Goal: Information Seeking & Learning: Find specific fact

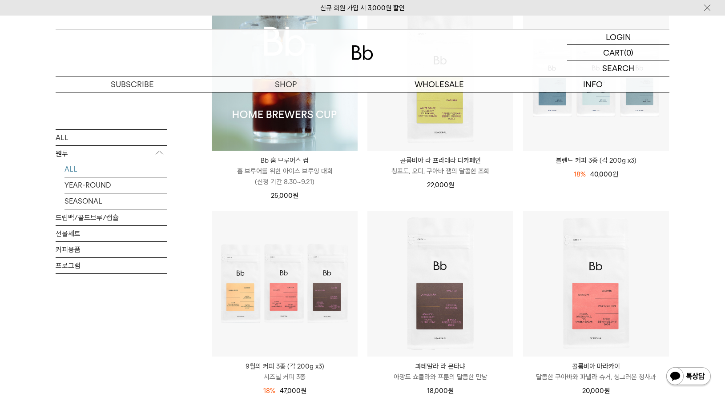
scroll to position [188, 0]
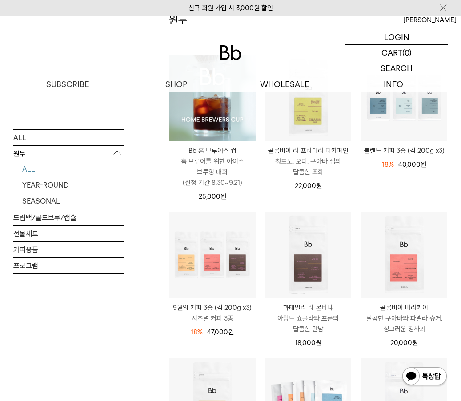
scroll to position [117, 0]
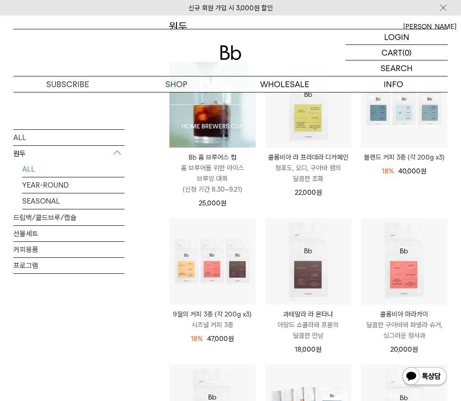
click at [205, 132] on img at bounding box center [212, 105] width 86 height 86
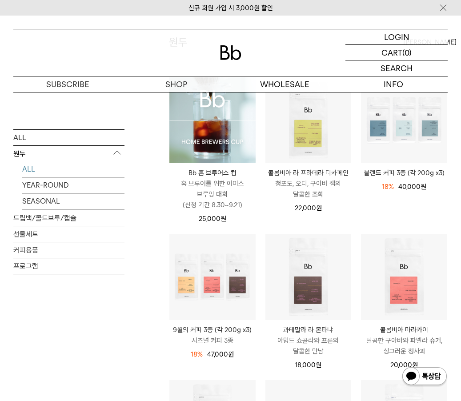
scroll to position [101, 0]
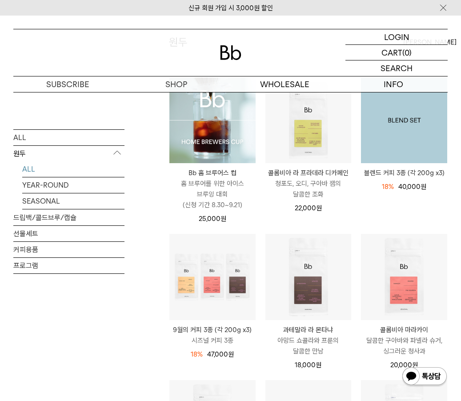
click at [425, 146] on img at bounding box center [404, 120] width 86 height 86
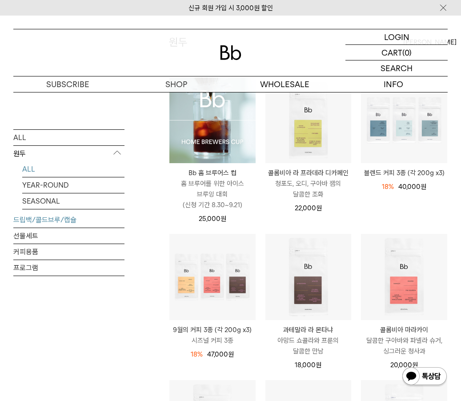
scroll to position [101, 0]
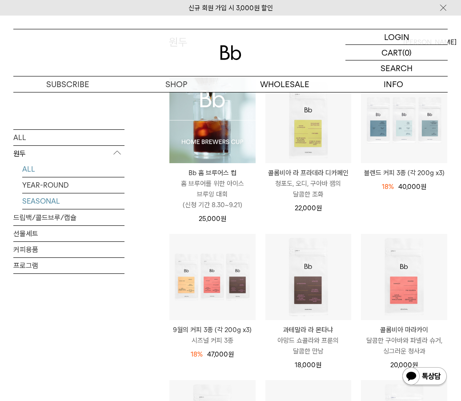
click at [48, 209] on link "SEASONAL" at bounding box center [73, 201] width 102 height 16
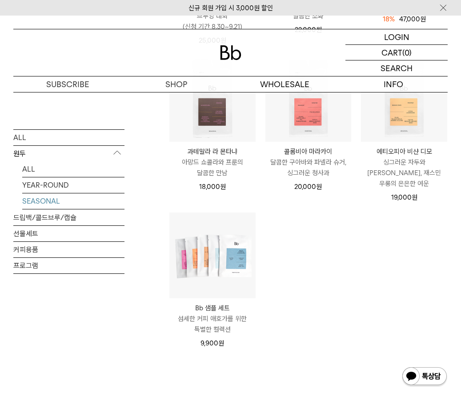
scroll to position [222, 0]
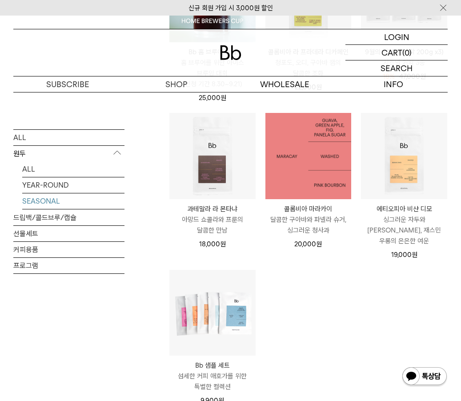
click at [311, 175] on img at bounding box center [309, 156] width 86 height 86
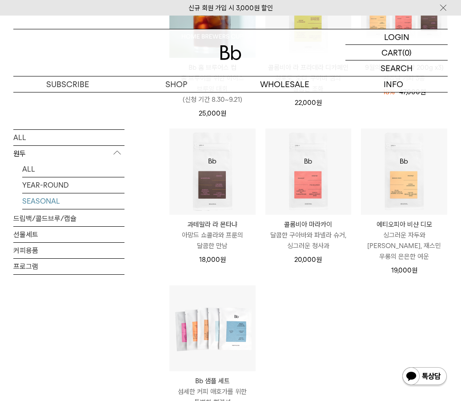
scroll to position [206, 0]
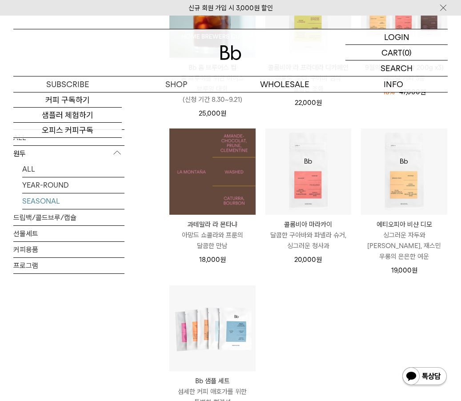
click at [208, 176] on img at bounding box center [212, 172] width 86 height 86
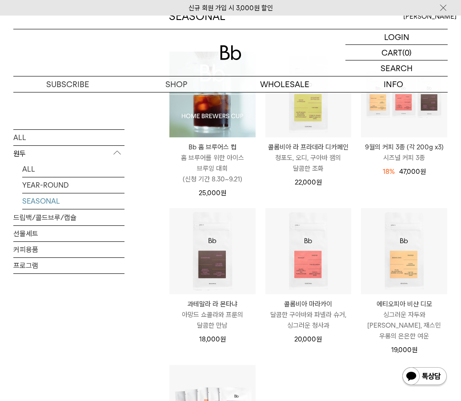
scroll to position [115, 0]
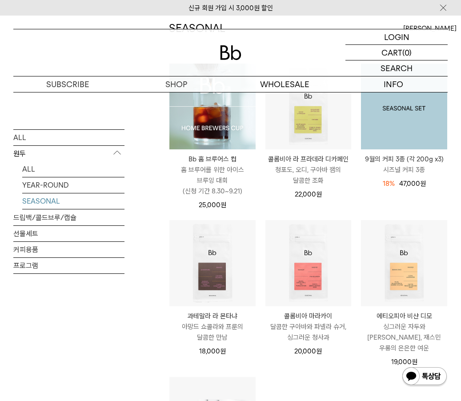
click at [428, 120] on img at bounding box center [404, 107] width 86 height 86
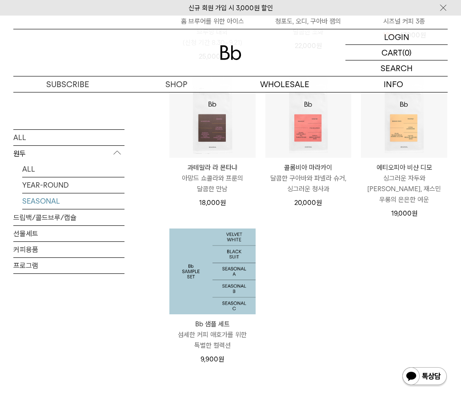
click at [247, 266] on img at bounding box center [212, 272] width 86 height 86
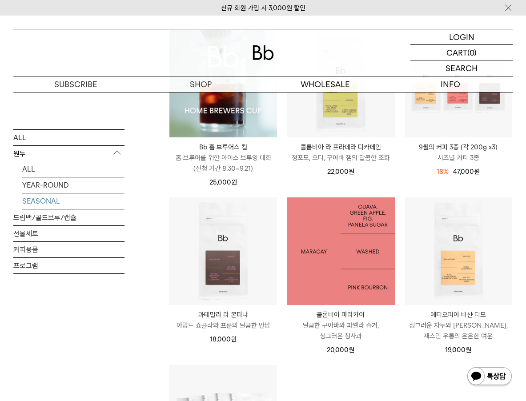
scroll to position [113, 0]
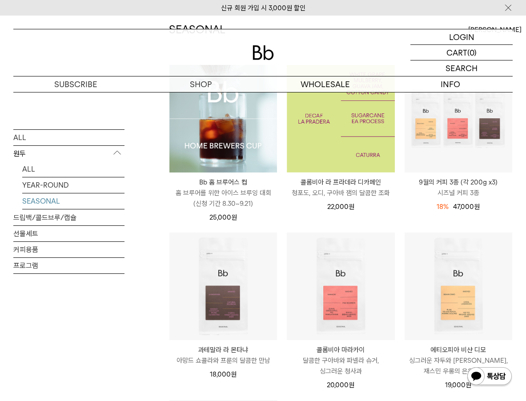
click at [361, 140] on img at bounding box center [341, 119] width 108 height 108
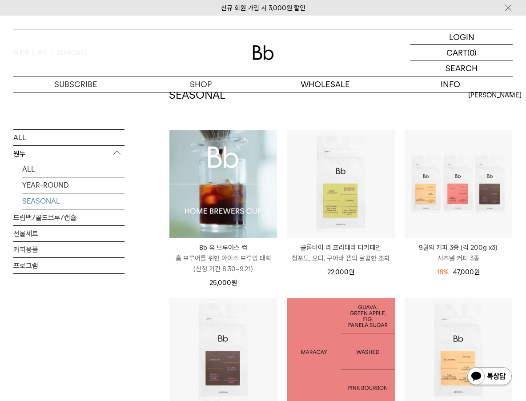
scroll to position [30, 0]
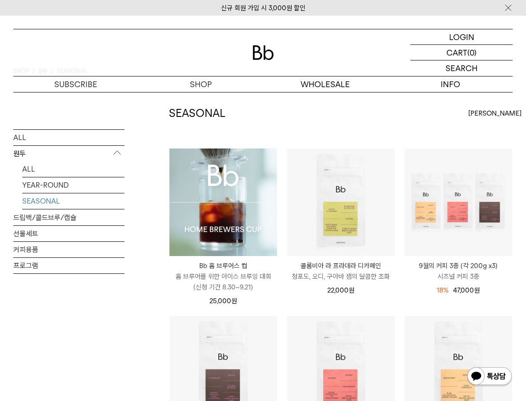
click at [229, 222] on img at bounding box center [223, 203] width 108 height 108
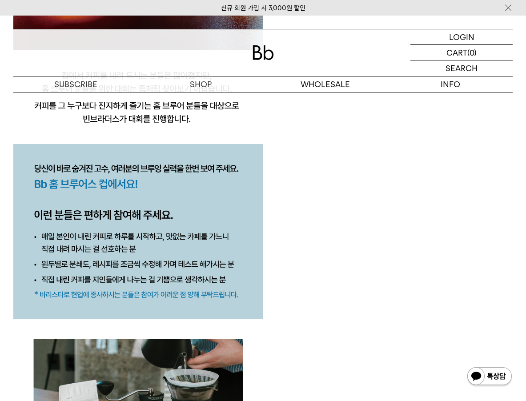
scroll to position [846, 0]
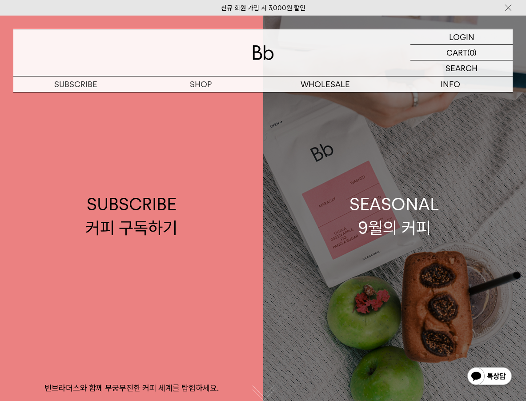
click at [410, 185] on link "SEASONAL 9월의 커피" at bounding box center [394, 216] width 263 height 401
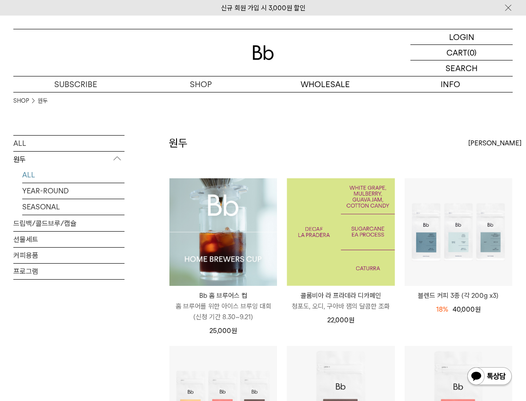
click at [335, 214] on img at bounding box center [341, 232] width 108 height 108
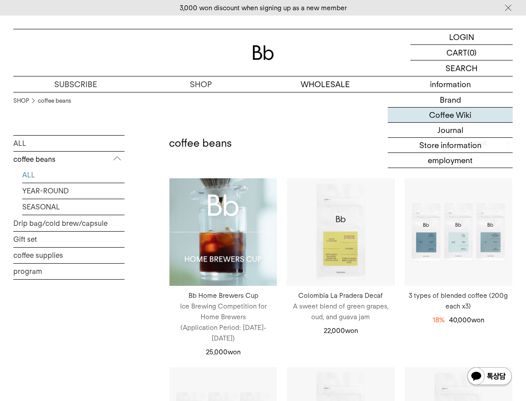
click at [442, 114] on font "Coffee Wiki" at bounding box center [450, 114] width 42 height 9
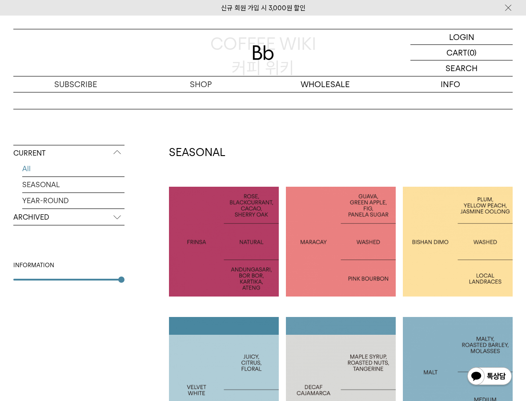
scroll to position [77, 0]
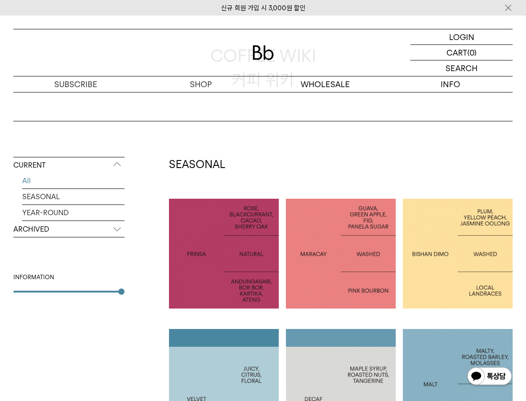
click at [91, 238] on p "ARCHIVED" at bounding box center [68, 230] width 111 height 16
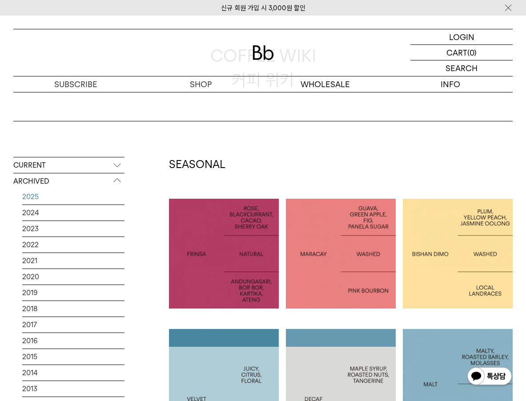
click at [43, 205] on link "2025" at bounding box center [73, 197] width 102 height 16
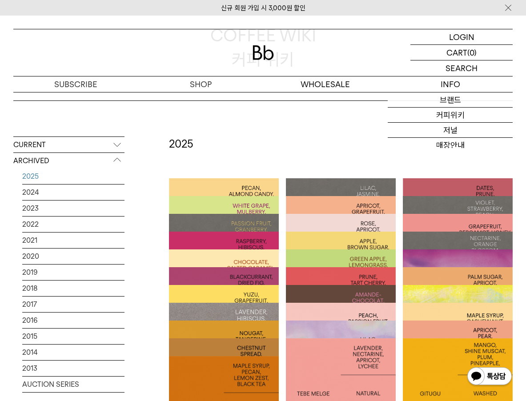
click at [512, 7] on img at bounding box center [508, 7] width 9 height 9
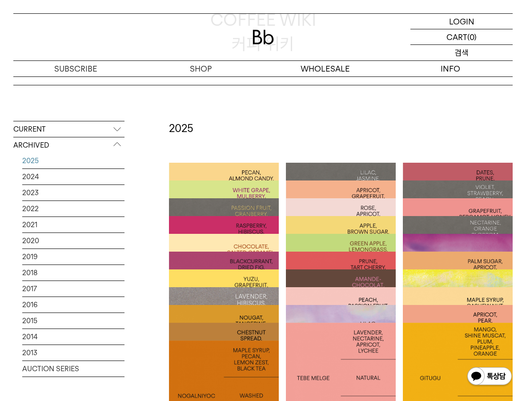
click at [444, 50] on div "SEARCH 검색" at bounding box center [462, 53] width 102 height 16
click at [421, 50] on input "text" at bounding box center [462, 53] width 102 height 16
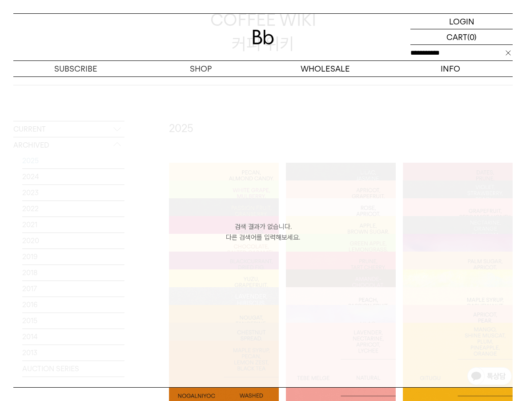
type input "**********"
click input "**" at bounding box center [0, 0] width 0 height 0
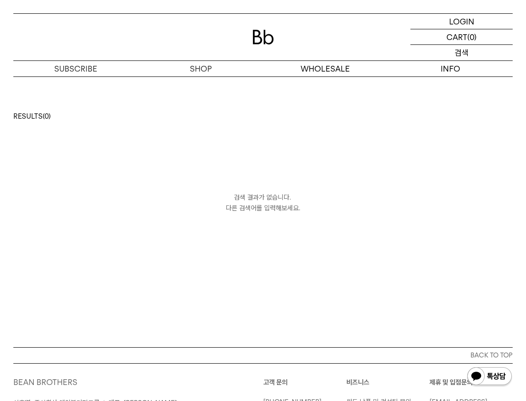
click at [428, 54] on div "SEARCH 검색" at bounding box center [462, 53] width 102 height 16
click at [447, 56] on input "text" at bounding box center [462, 53] width 102 height 16
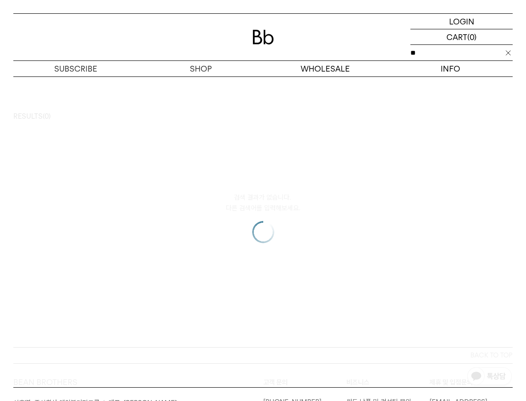
type input "*"
type input "******"
click input "**" at bounding box center [0, 0] width 0 height 0
